Goal: Contribute content: Contribute content

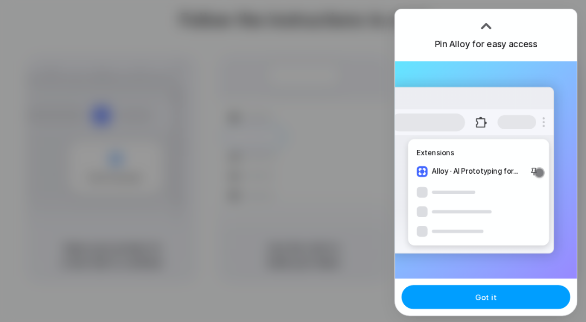
click at [484, 294] on span "Got it" at bounding box center [486, 296] width 22 height 11
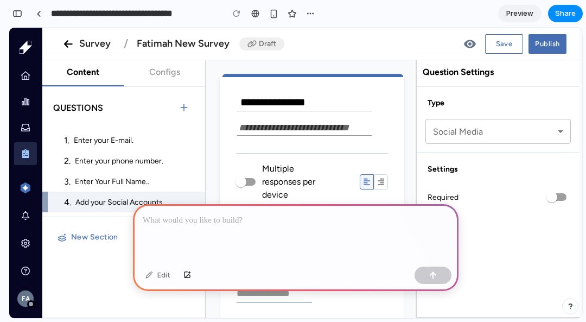
click at [159, 69] on button "Configs" at bounding box center [164, 72] width 81 height 24
click at [100, 71] on button "Content" at bounding box center [82, 72] width 81 height 24
click at [208, 227] on div at bounding box center [296, 233] width 326 height 58
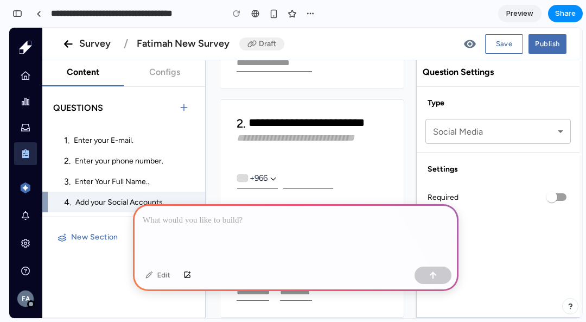
scroll to position [231, 0]
click at [278, 116] on textarea "**********" at bounding box center [316, 123] width 135 height 14
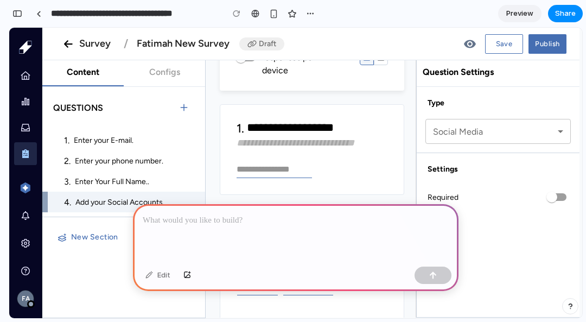
scroll to position [0, 0]
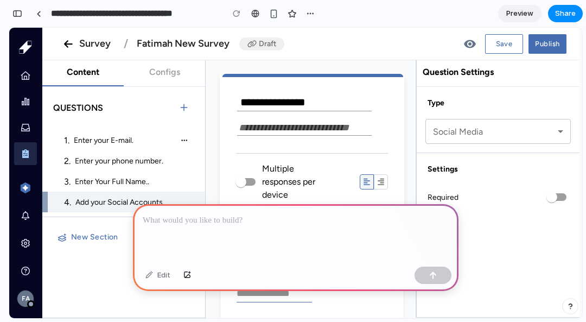
click at [125, 139] on span "Enter your E-mail." at bounding box center [122, 140] width 97 height 11
click at [22, 294] on div "FA" at bounding box center [25, 298] width 16 height 16
click at [25, 295] on div "FA" at bounding box center [25, 298] width 16 height 16
click at [272, 17] on div "button" at bounding box center [273, 13] width 9 height 9
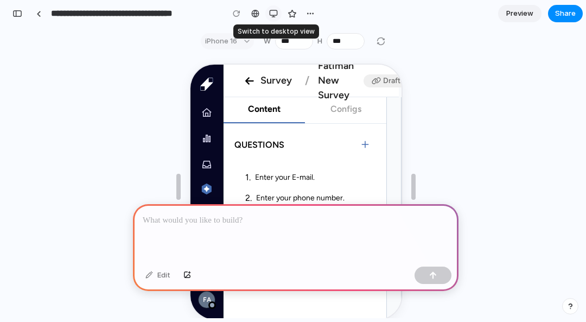
click at [276, 14] on div "button" at bounding box center [273, 13] width 9 height 9
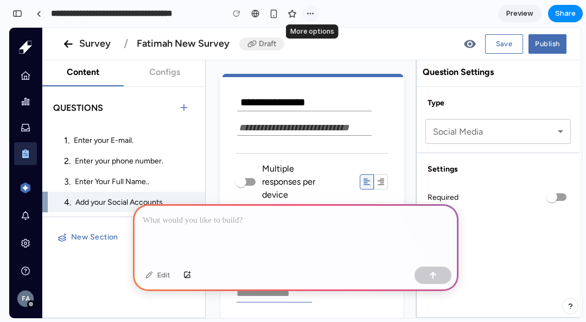
click at [306, 14] on button "button" at bounding box center [310, 13] width 16 height 16
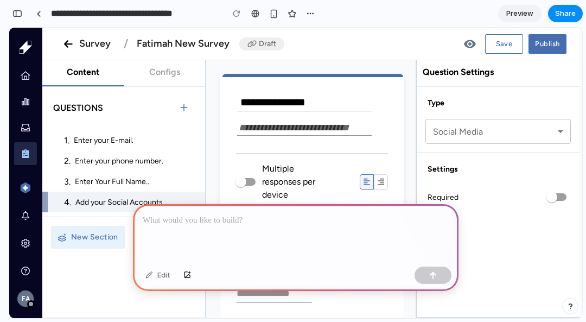
click at [76, 232] on button "New Section" at bounding box center [88, 237] width 74 height 23
click at [173, 224] on div at bounding box center [296, 233] width 326 height 58
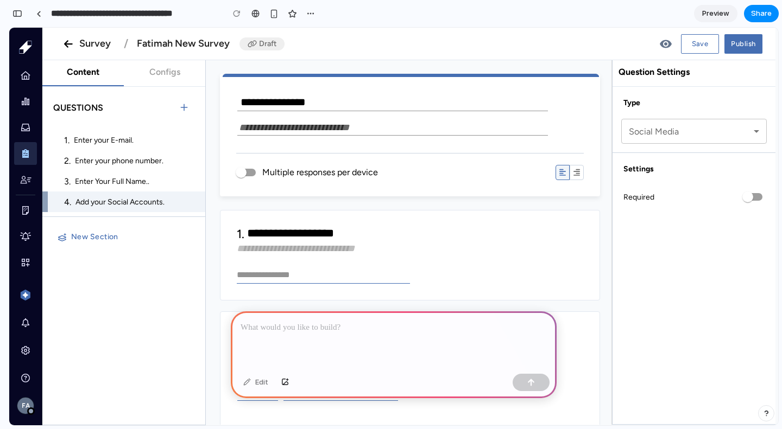
drag, startPoint x: 578, startPoint y: 28, endPoint x: 371, endPoint y: 42, distance: 207.9
click at [371, 42] on div "Survey / Fatimah New Survey Draft Save Publish" at bounding box center [408, 44] width 733 height 33
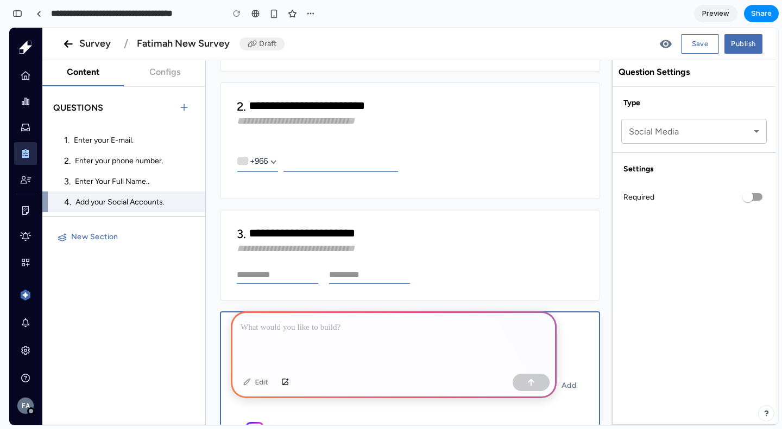
scroll to position [227, 0]
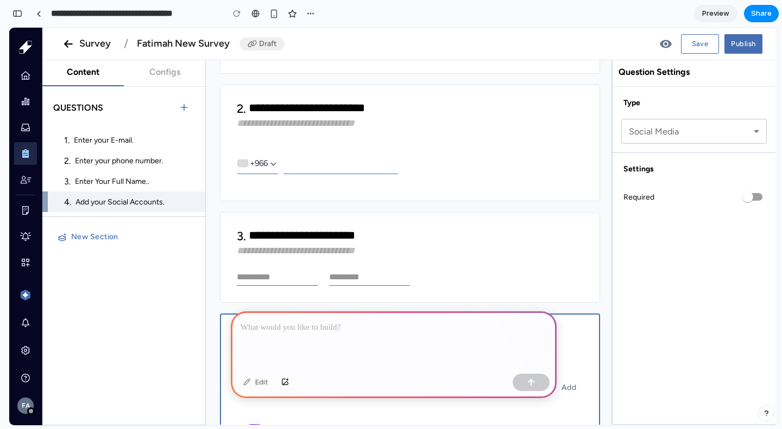
click at [401, 218] on div "**********" at bounding box center [410, 257] width 380 height 91
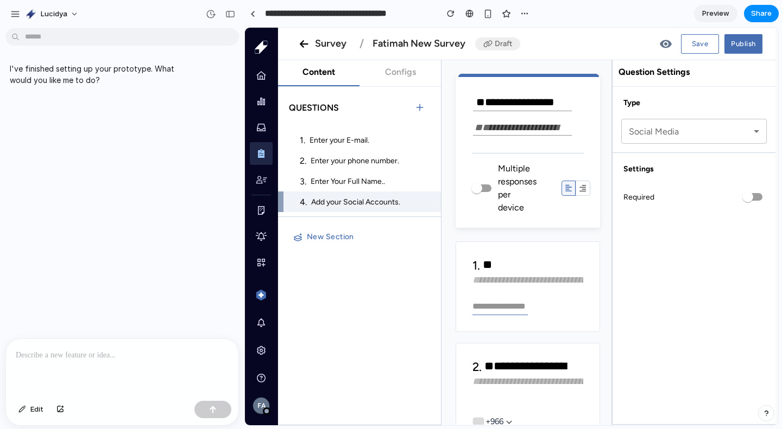
scroll to position [0, 0]
click at [41, 14] on span "Lucidya" at bounding box center [54, 14] width 27 height 11
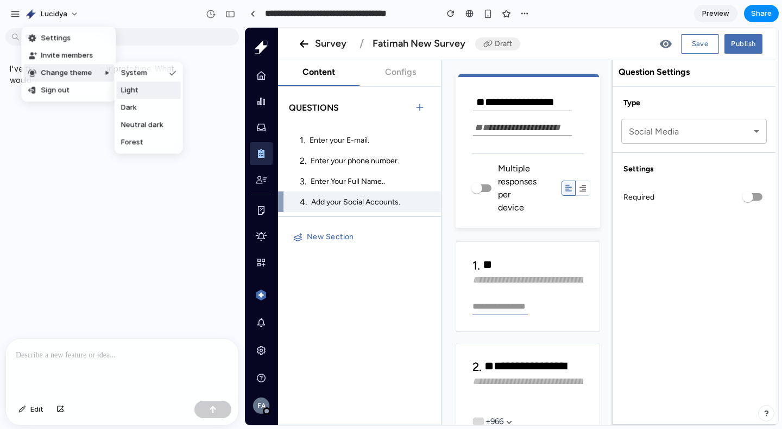
click at [129, 91] on span "Light" at bounding box center [129, 90] width 17 height 11
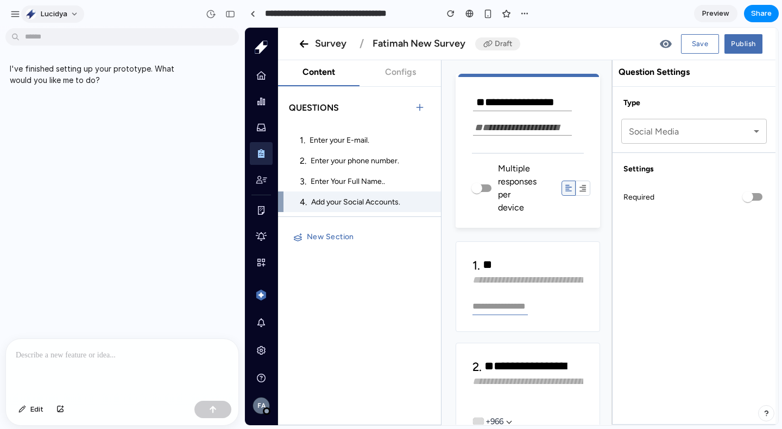
click at [61, 18] on span "Lucidya" at bounding box center [54, 14] width 27 height 11
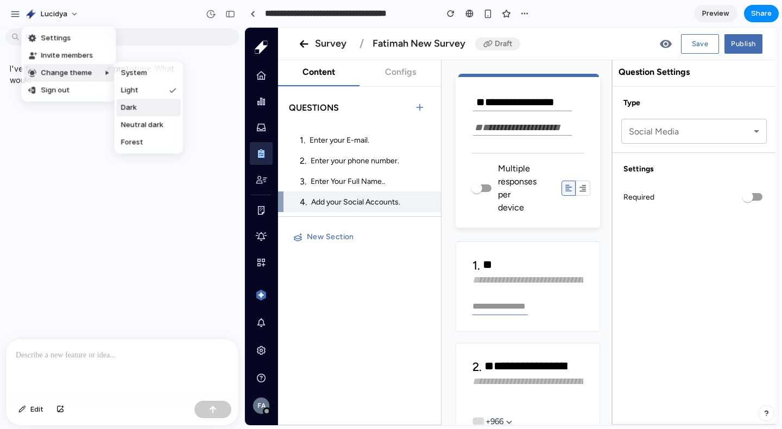
click at [146, 109] on li "Dark" at bounding box center [149, 107] width 64 height 17
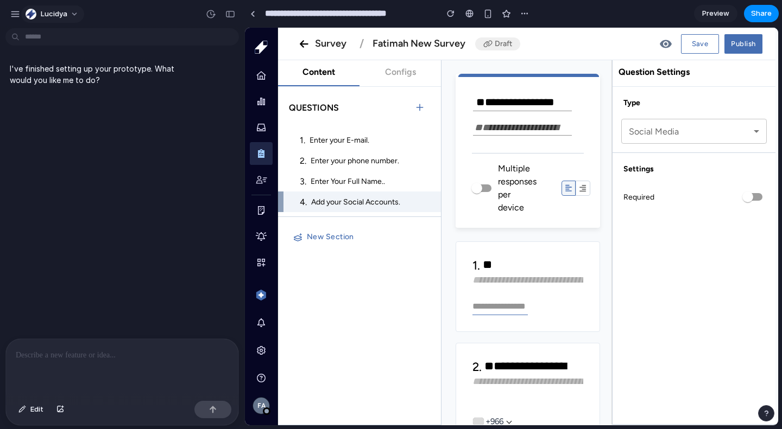
click at [67, 18] on button "Lucidya" at bounding box center [52, 13] width 63 height 17
click at [14, 13] on div "Settings Invite members Change theme Sign out" at bounding box center [391, 214] width 782 height 429
click at [14, 13] on div "button" at bounding box center [15, 14] width 10 height 10
click at [13, 12] on div "button" at bounding box center [15, 14] width 10 height 10
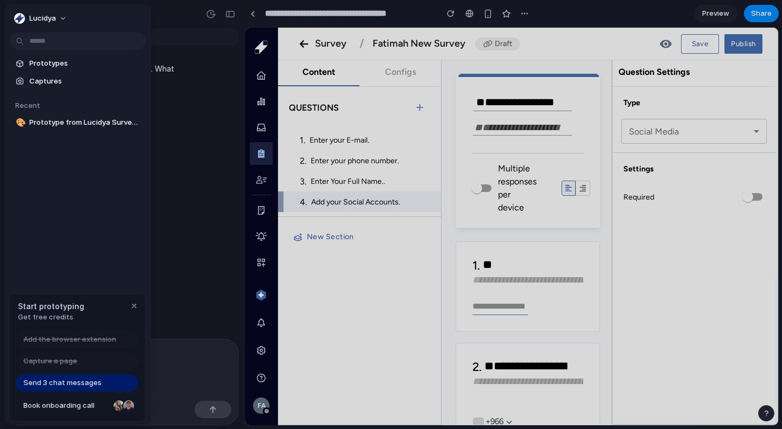
click at [201, 162] on div at bounding box center [391, 214] width 782 height 429
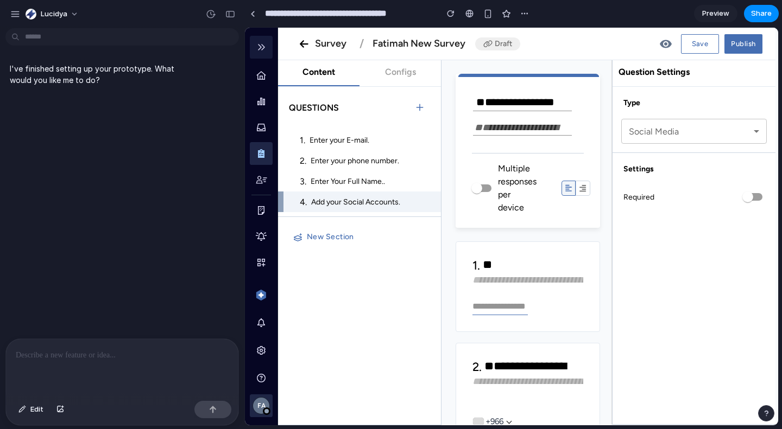
click at [257, 321] on div "FA" at bounding box center [261, 406] width 16 height 16
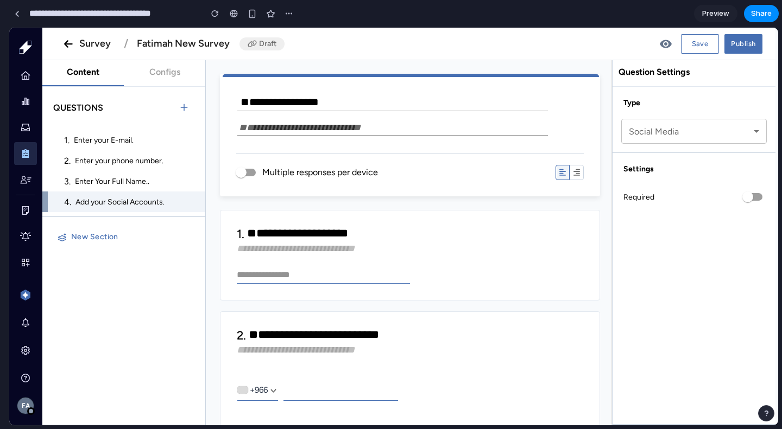
drag, startPoint x: 242, startPoint y: 53, endPoint x: 0, endPoint y: 34, distance: 242.2
click at [267, 100] on textarea "**********" at bounding box center [393, 103] width 308 height 12
type textarea "**********"
click at [268, 129] on textarea "**********" at bounding box center [391, 127] width 308 height 11
type textarea "**********"
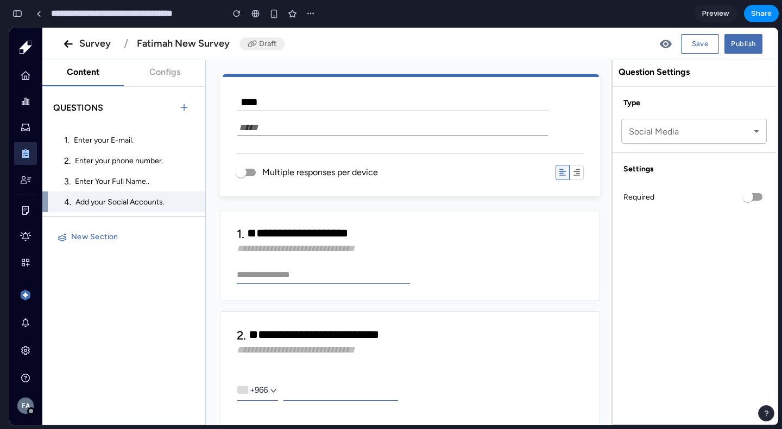
click at [251, 172] on span at bounding box center [246, 173] width 18 height 8
click at [573, 175] on icon "button" at bounding box center [576, 172] width 7 height 7
click at [573, 172] on icon "button" at bounding box center [576, 173] width 7 height 8
